Goal: Obtain resource: Obtain resource

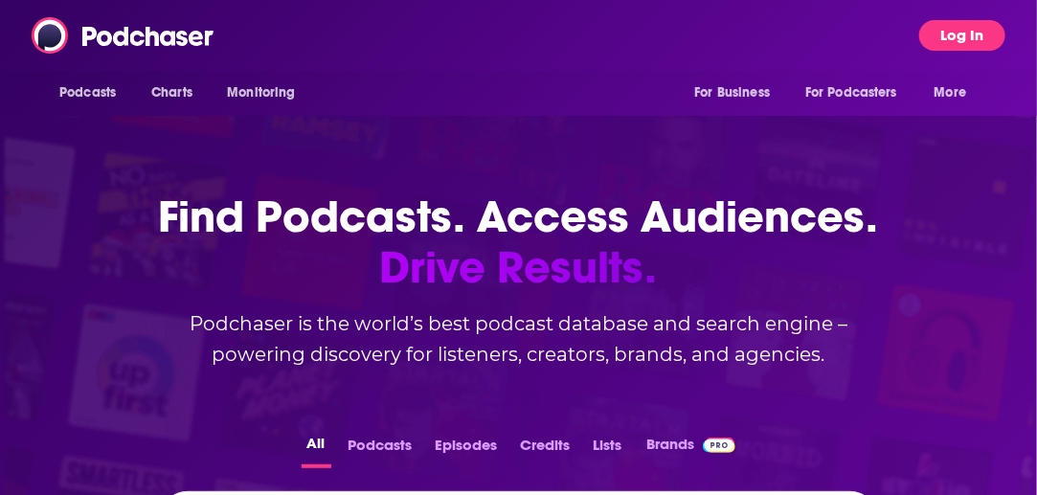
click at [966, 32] on button "Log In" at bounding box center [962, 35] width 86 height 31
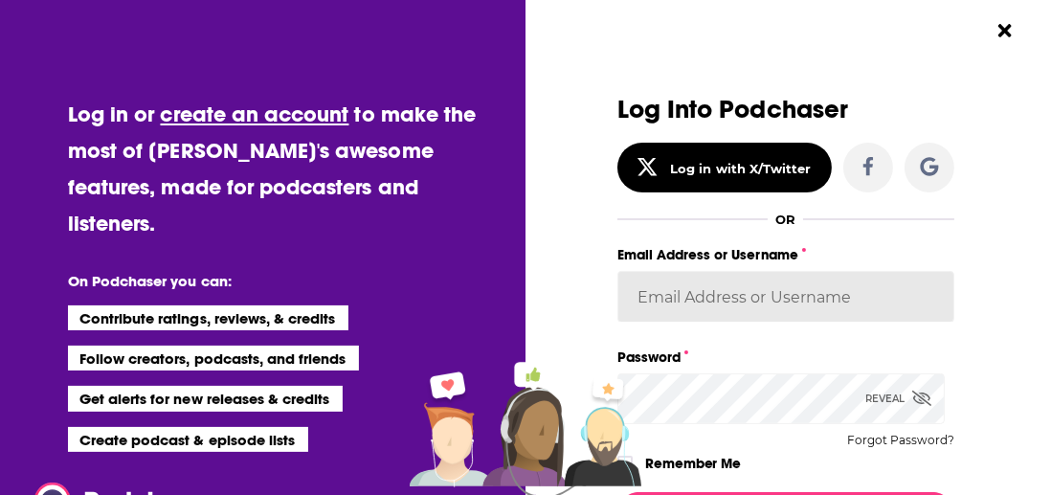
type input "Penguin_portfolio"
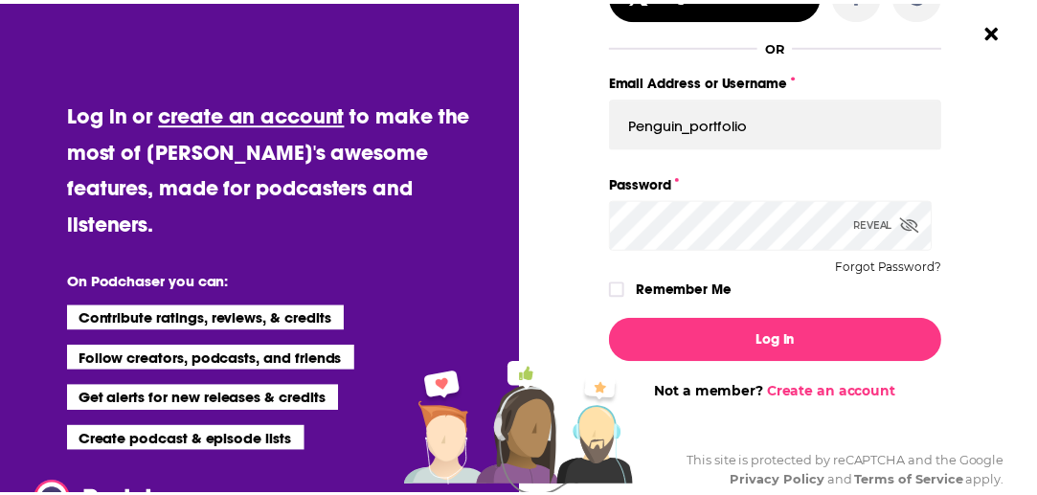
scroll to position [173, 0]
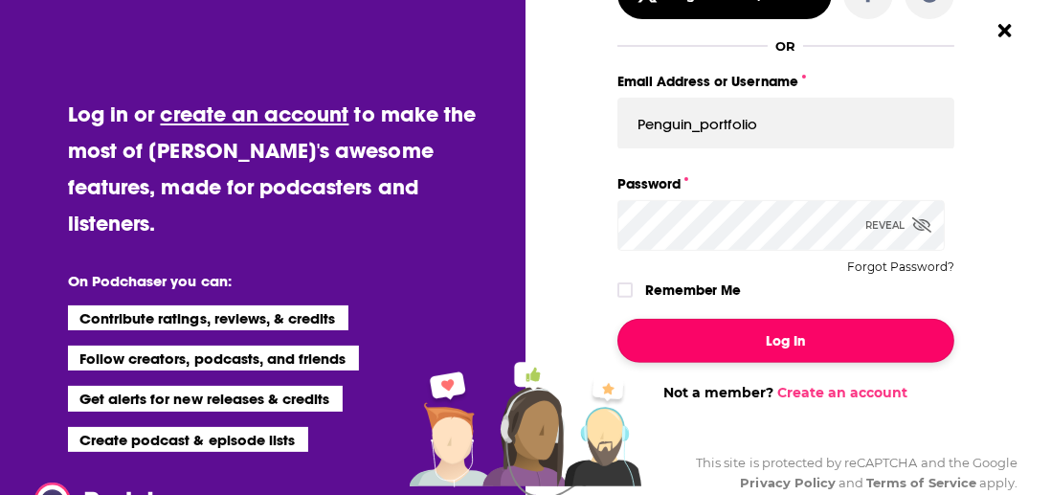
click at [738, 346] on button "Log In" at bounding box center [785, 341] width 337 height 44
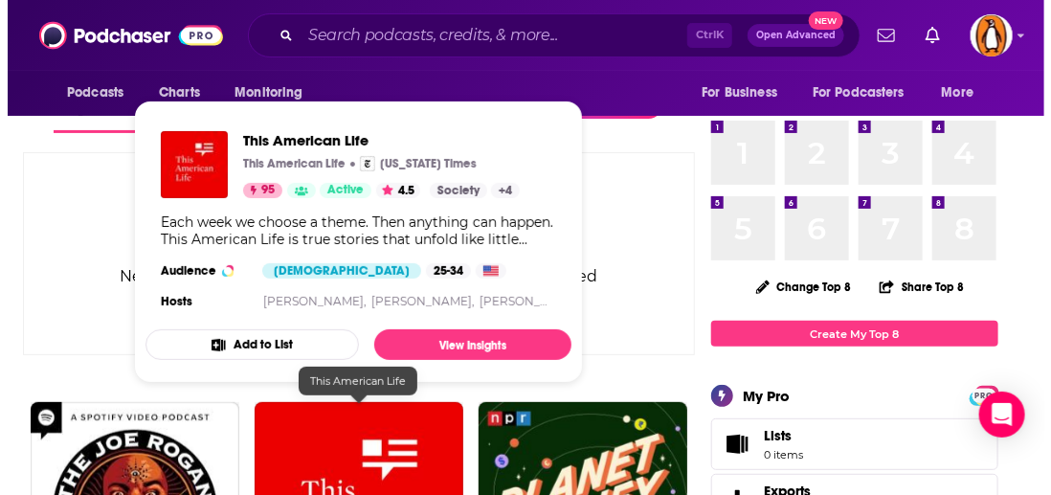
scroll to position [0, 0]
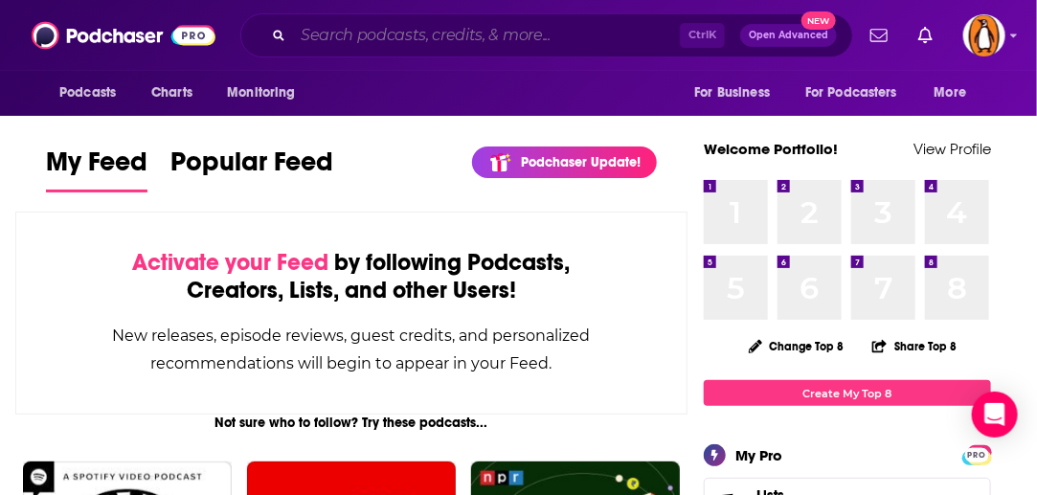
click at [381, 31] on input "Search podcasts, credits, & more..." at bounding box center [486, 35] width 387 height 31
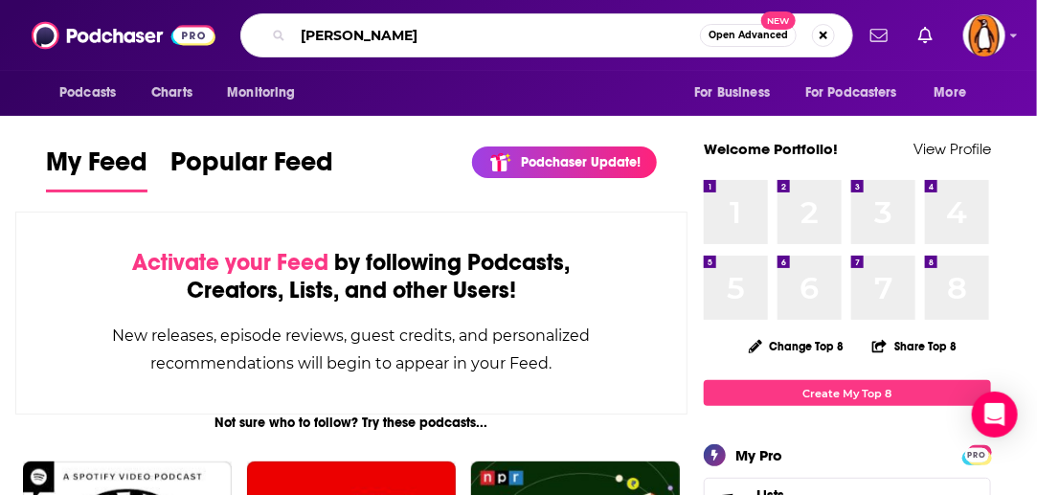
type input "[PERSON_NAME]"
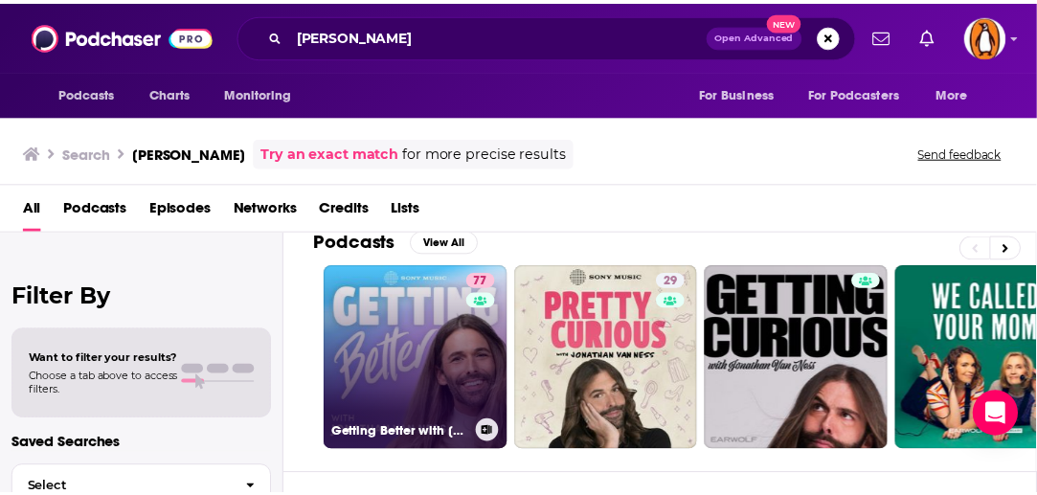
scroll to position [23, 0]
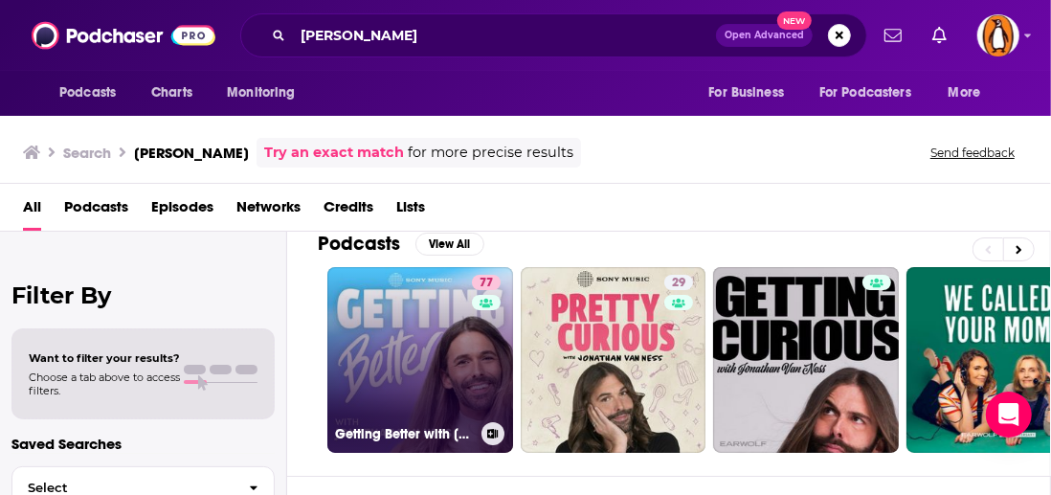
click at [375, 331] on link "77 Getting Better with [PERSON_NAME]" at bounding box center [420, 360] width 186 height 186
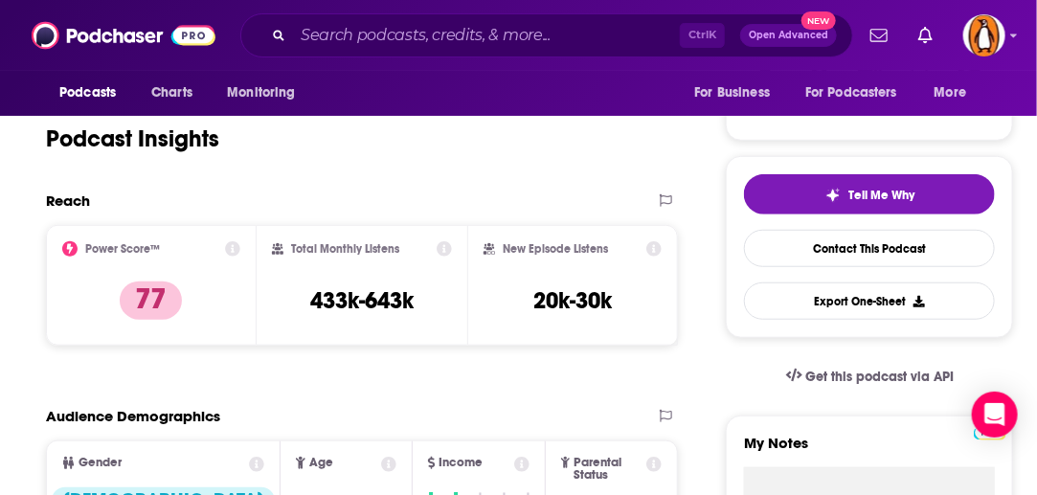
scroll to position [360, 0]
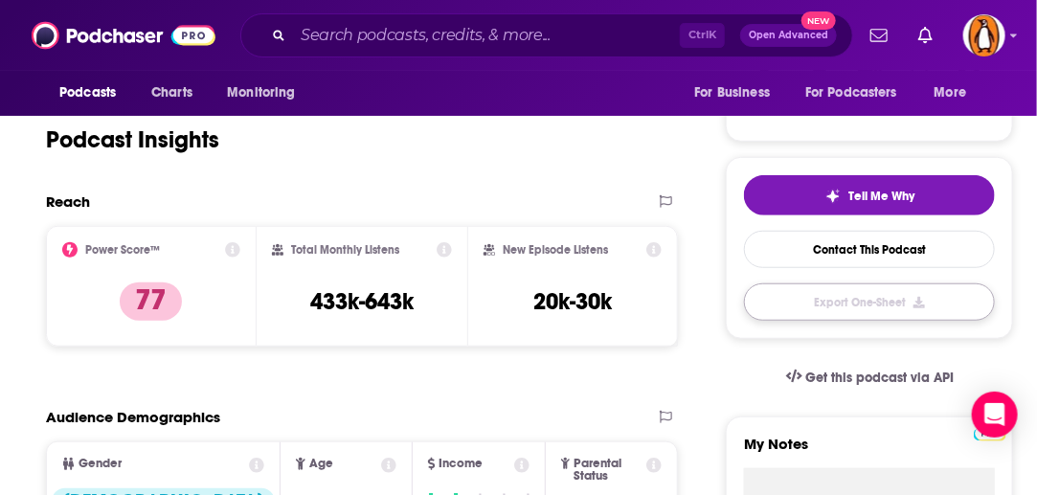
click at [834, 299] on button "Export One-Sheet" at bounding box center [869, 301] width 251 height 37
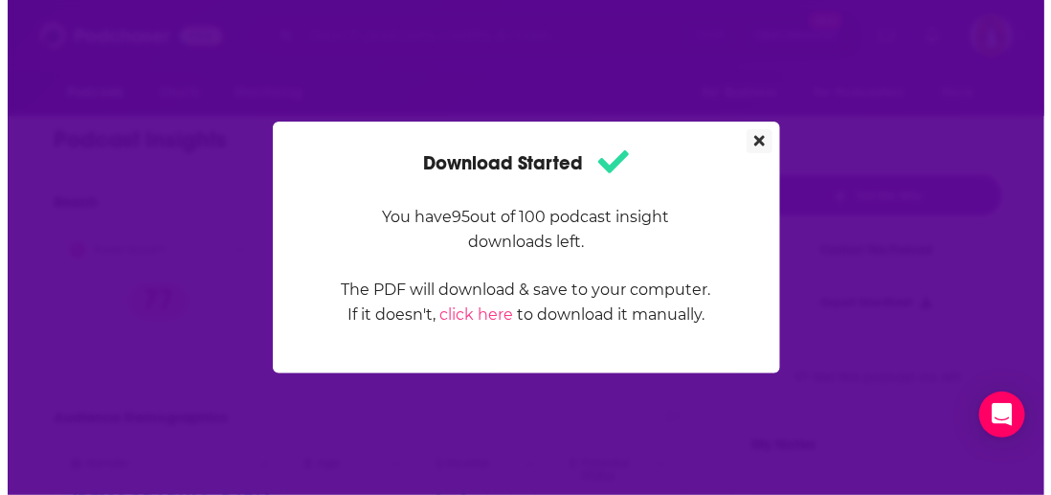
scroll to position [0, 0]
